Goal: Check status: Check status

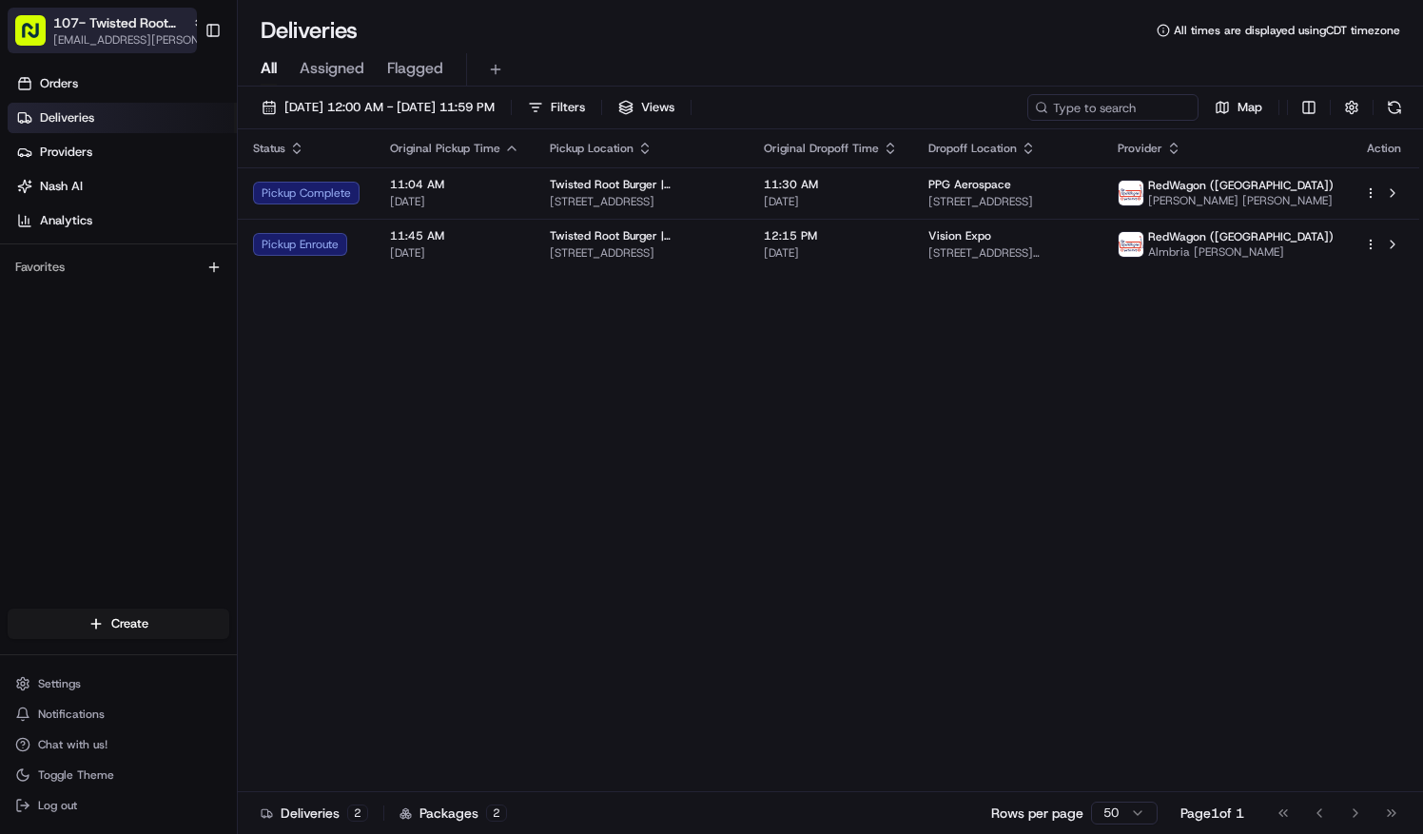
click at [97, 28] on span "107- Twisted Root Burger - [GEOGRAPHIC_DATA]" at bounding box center [118, 22] width 131 height 19
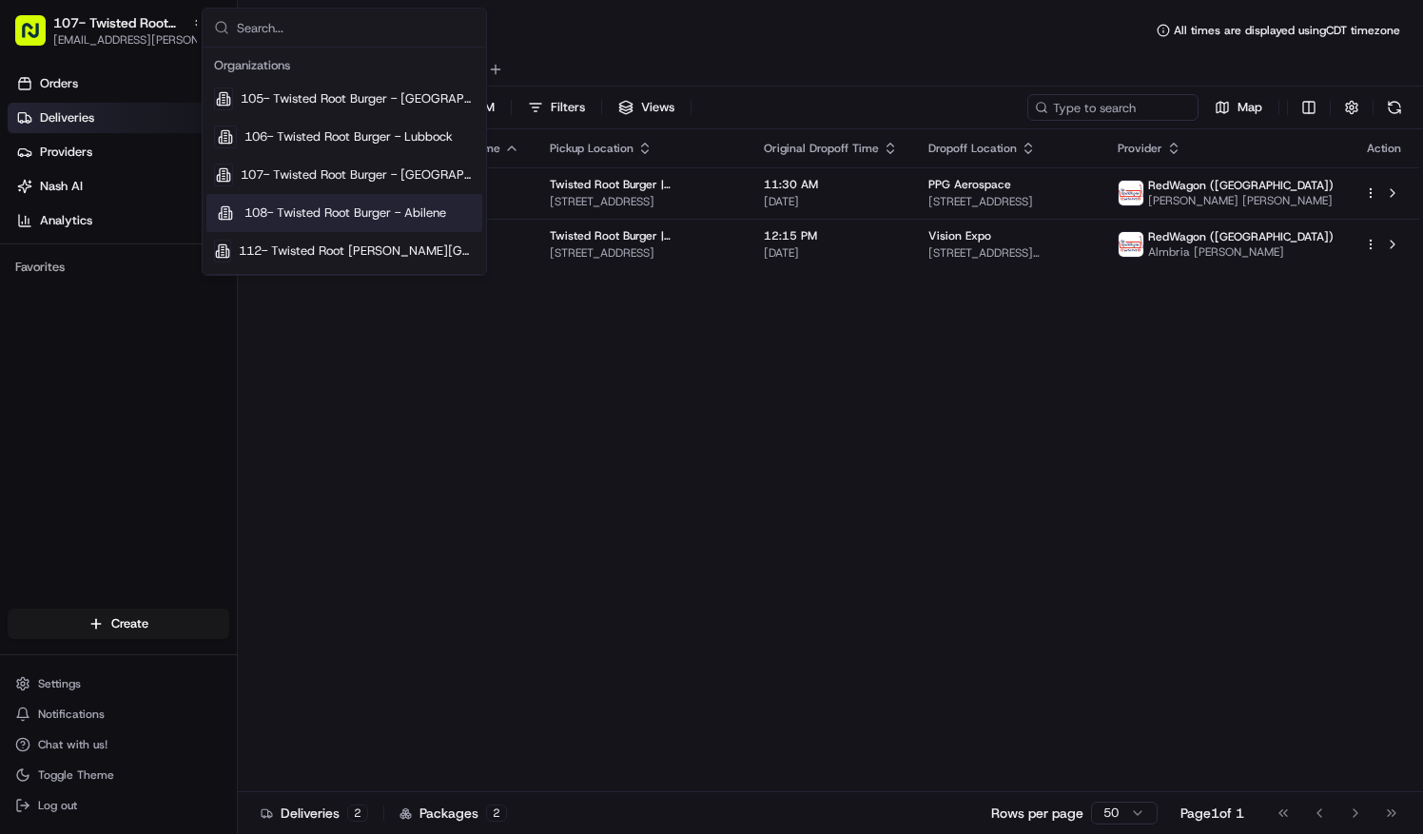
click at [331, 203] on div "108- Twisted Root Burger - Abilene" at bounding box center [344, 213] width 276 height 38
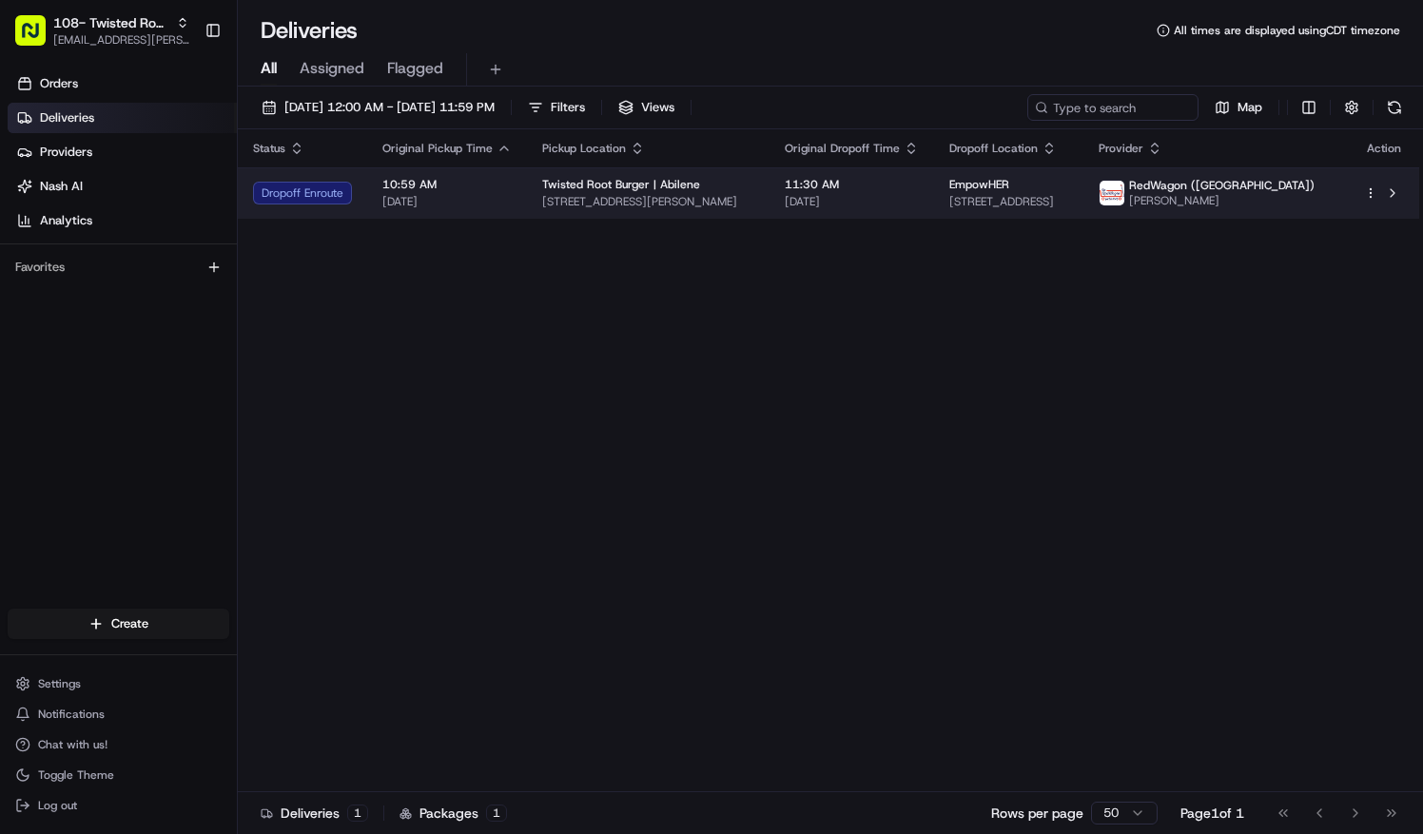
drag, startPoint x: 521, startPoint y: 185, endPoint x: 472, endPoint y: 198, distance: 51.2
click at [472, 198] on span "[DATE]" at bounding box center [446, 201] width 129 height 15
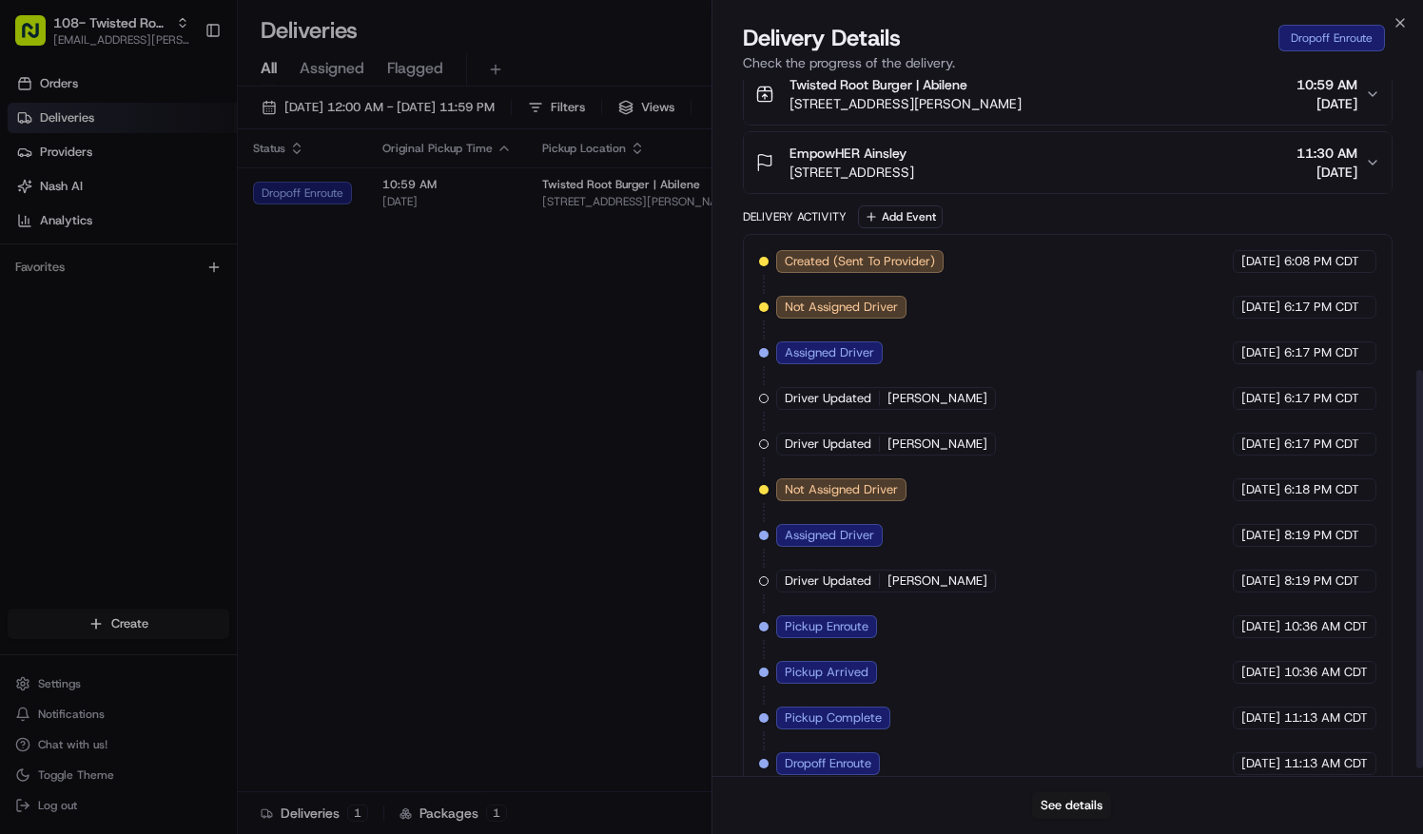
scroll to position [523, 0]
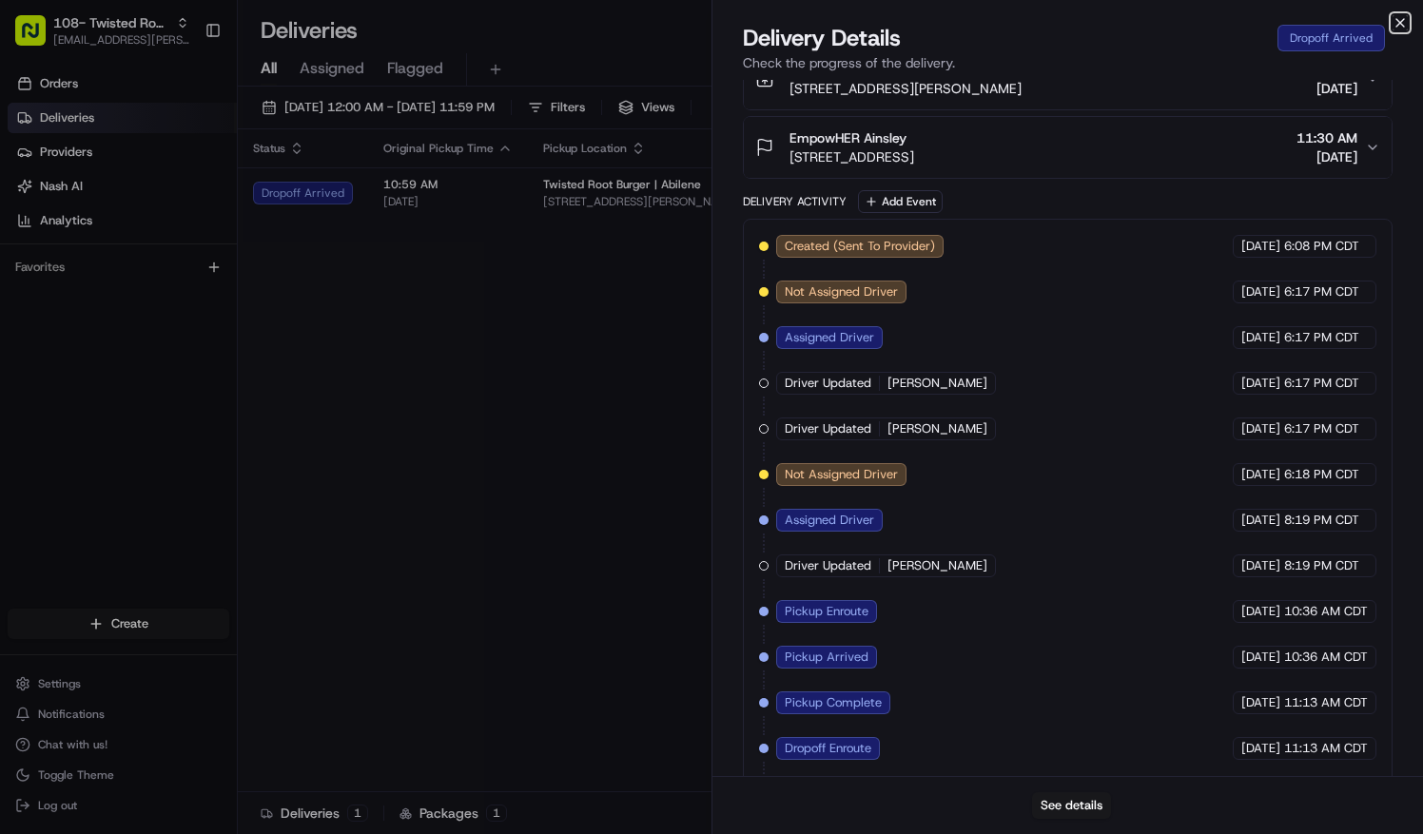
click at [1404, 19] on icon "button" at bounding box center [1401, 23] width 8 height 8
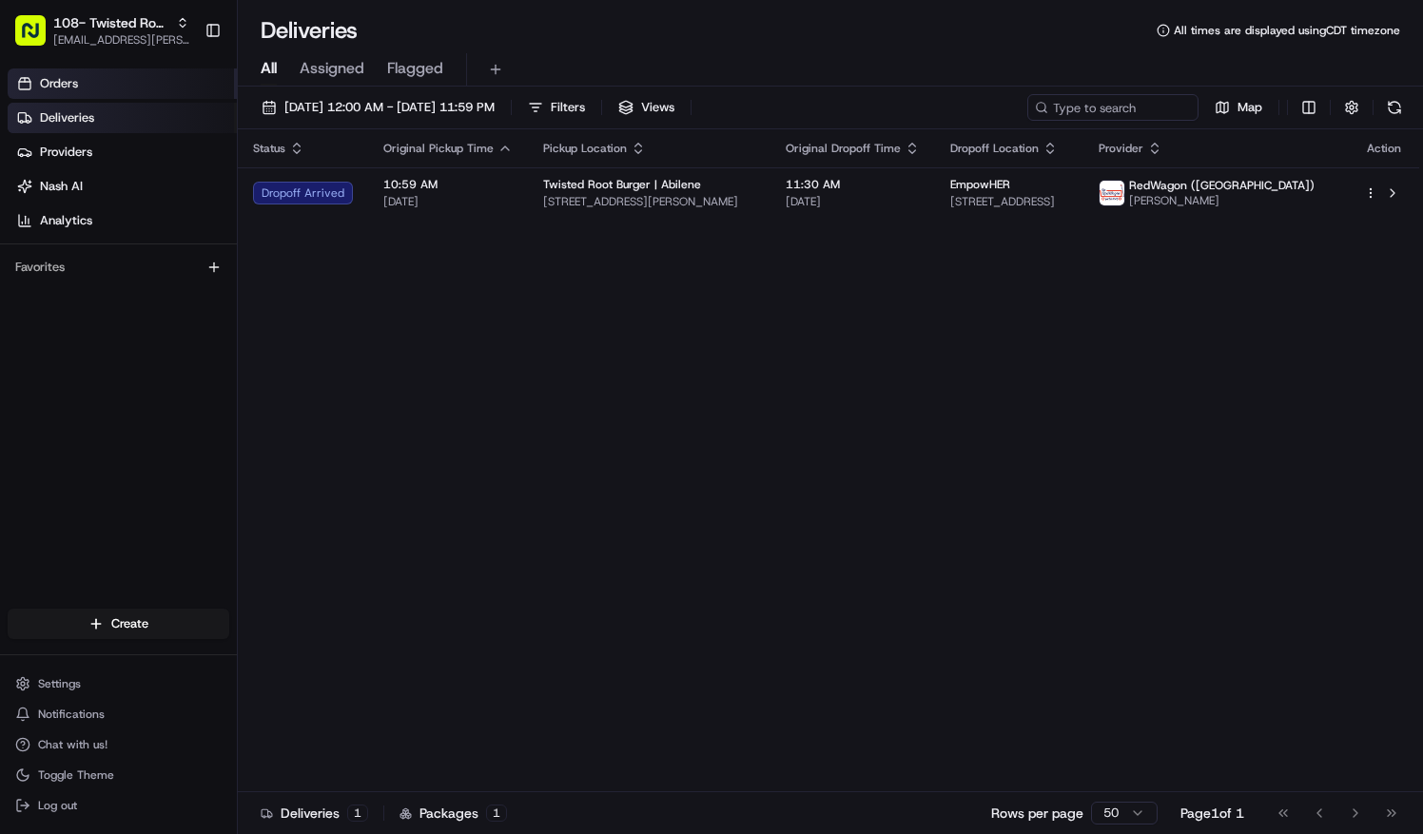
click at [61, 69] on link "Orders" at bounding box center [122, 84] width 229 height 30
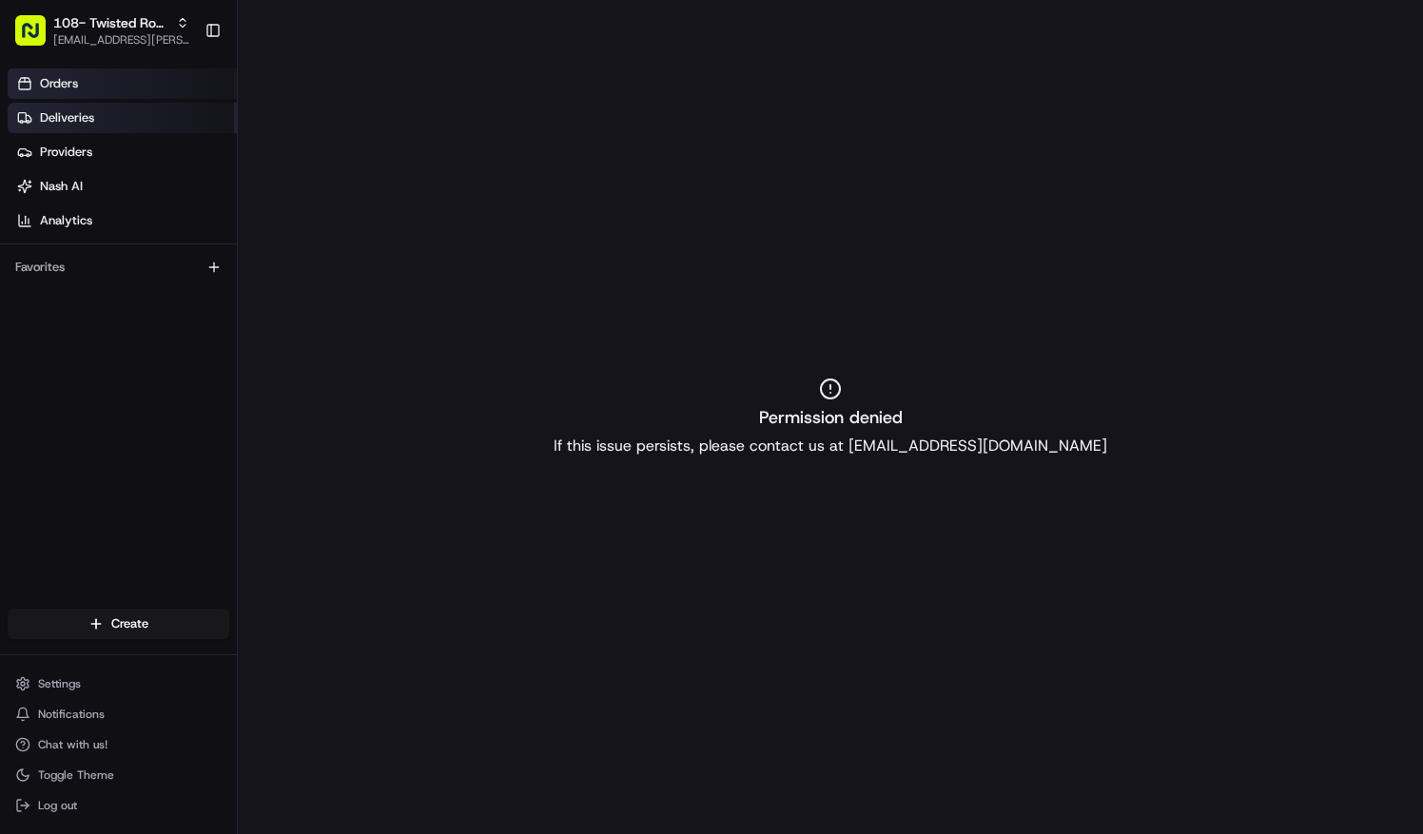
click at [83, 116] on span "Deliveries" at bounding box center [67, 117] width 54 height 17
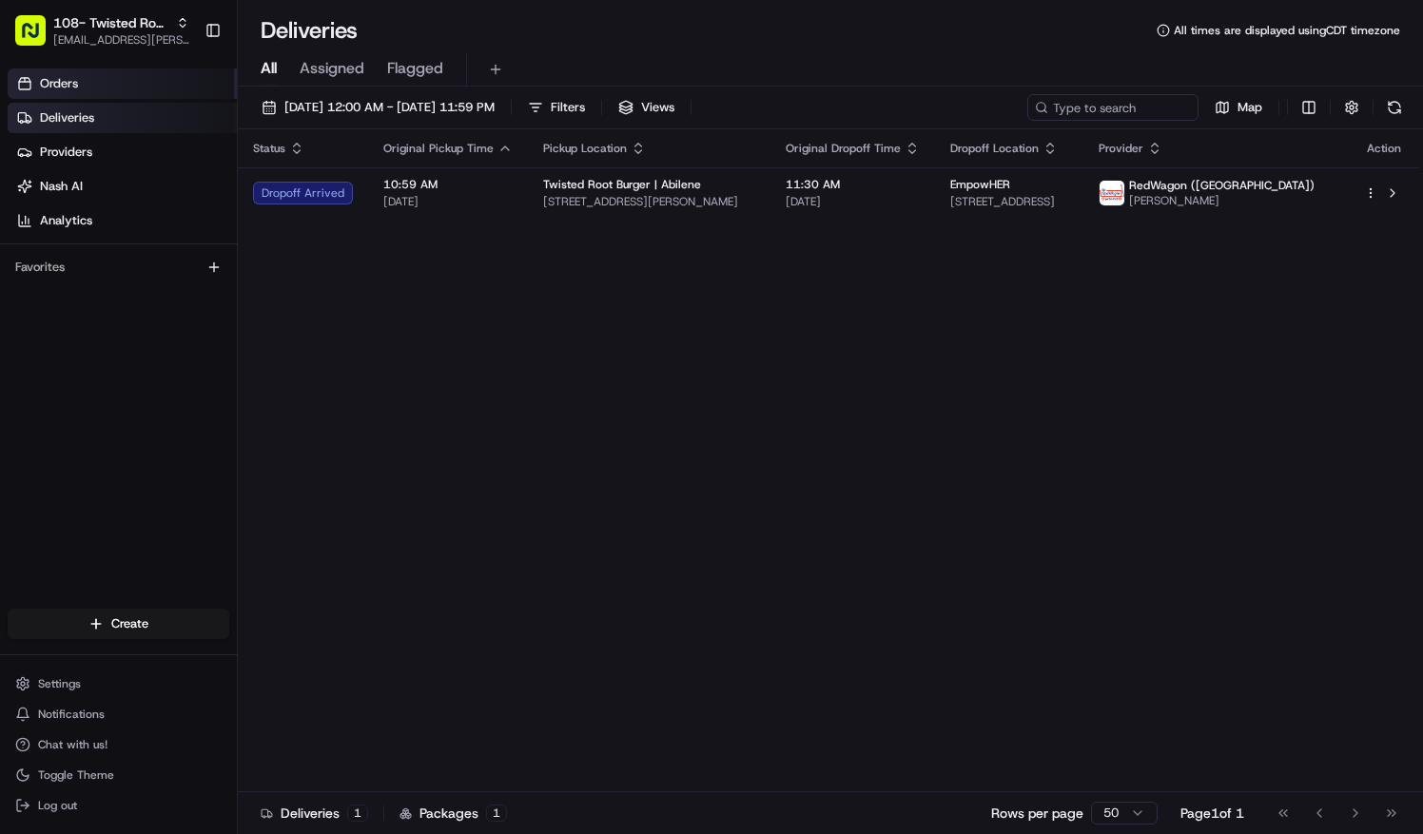
click at [96, 87] on link "Orders" at bounding box center [122, 84] width 229 height 30
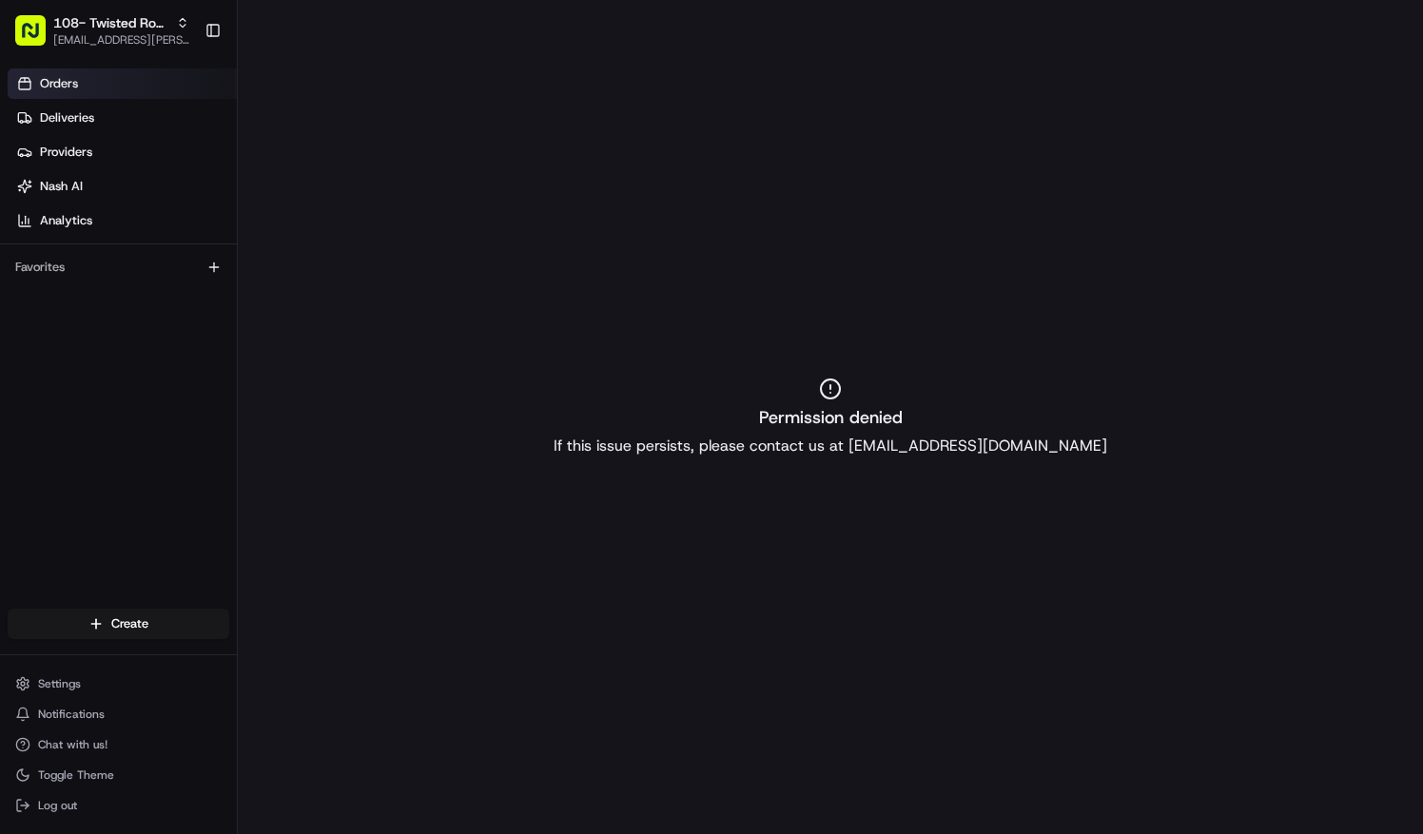
click at [134, 86] on link "Orders" at bounding box center [122, 84] width 229 height 30
click at [98, 124] on link "Deliveries" at bounding box center [122, 118] width 229 height 30
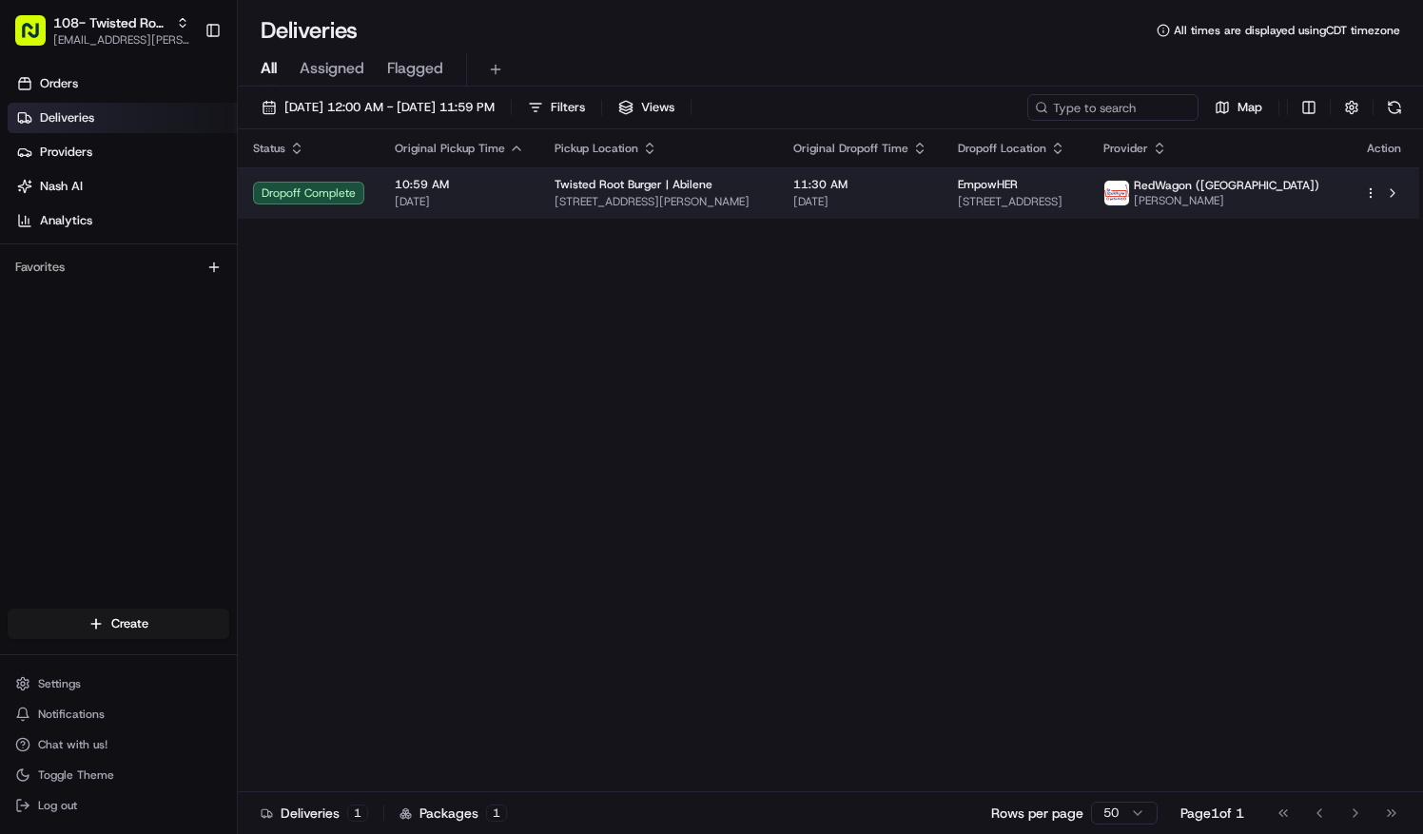
click at [645, 190] on span "Twisted Root Burger | Abilene" at bounding box center [634, 184] width 158 height 15
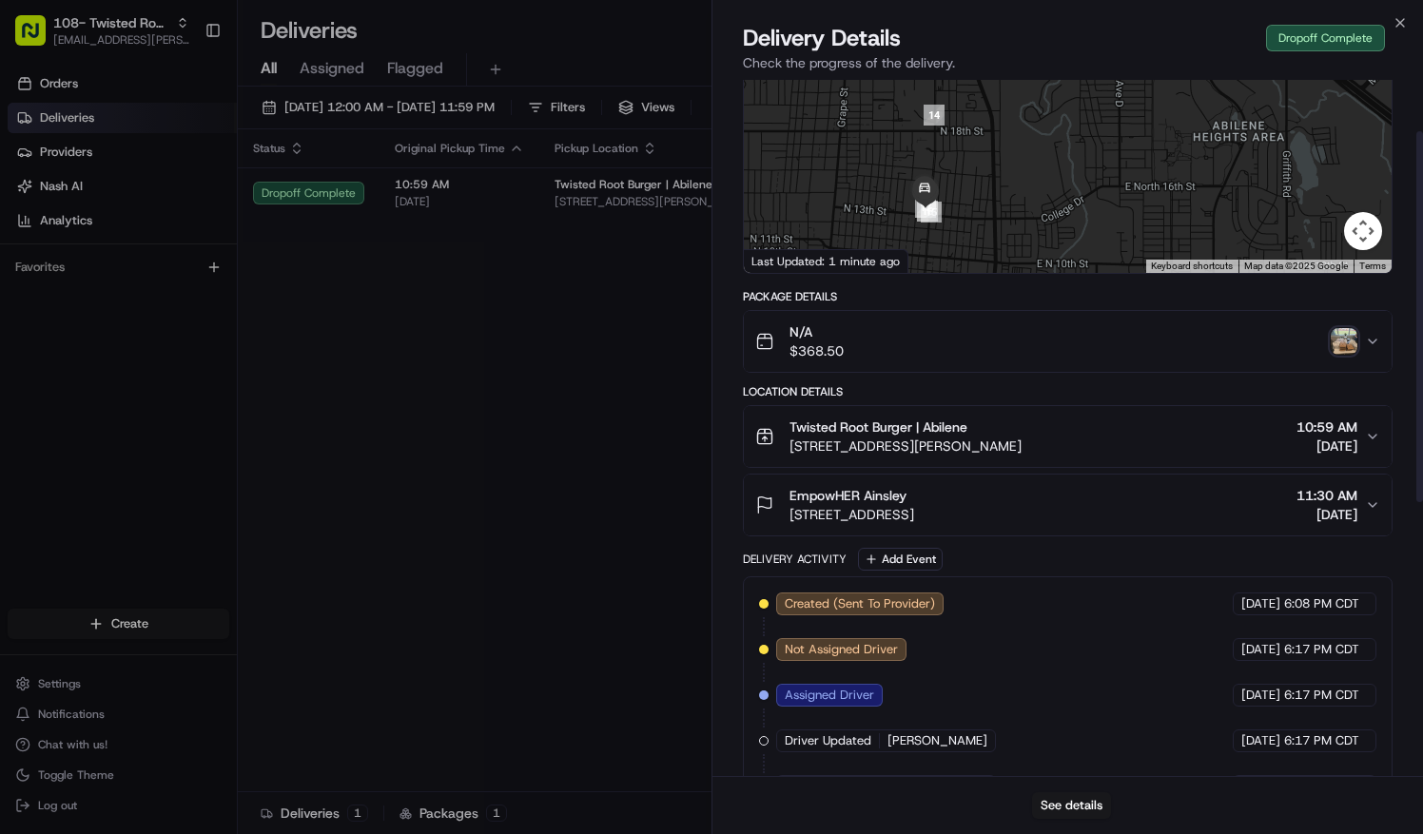
scroll to position [62, 0]
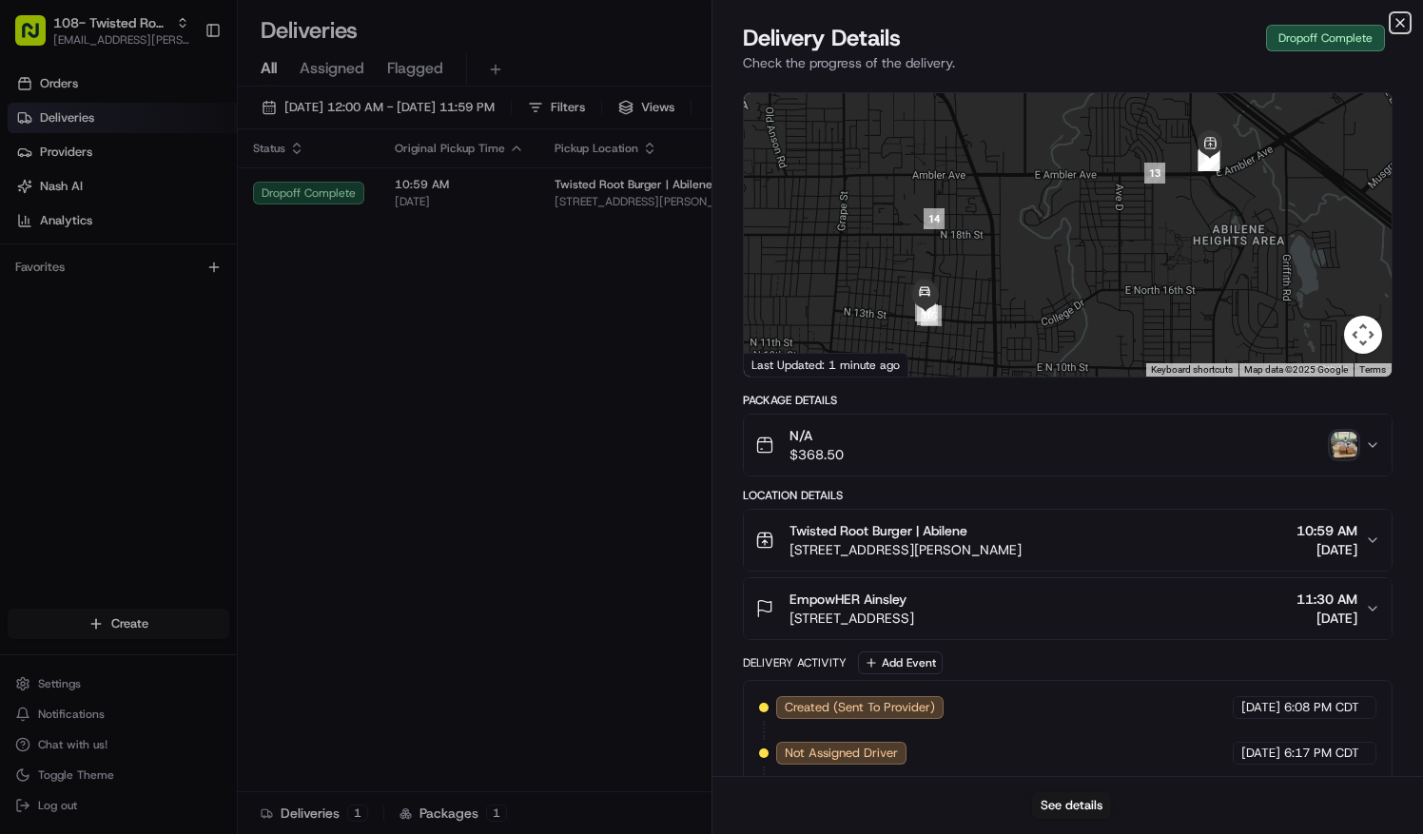
click at [1405, 23] on icon "button" at bounding box center [1400, 22] width 15 height 15
